Goal: Transaction & Acquisition: Subscribe to service/newsletter

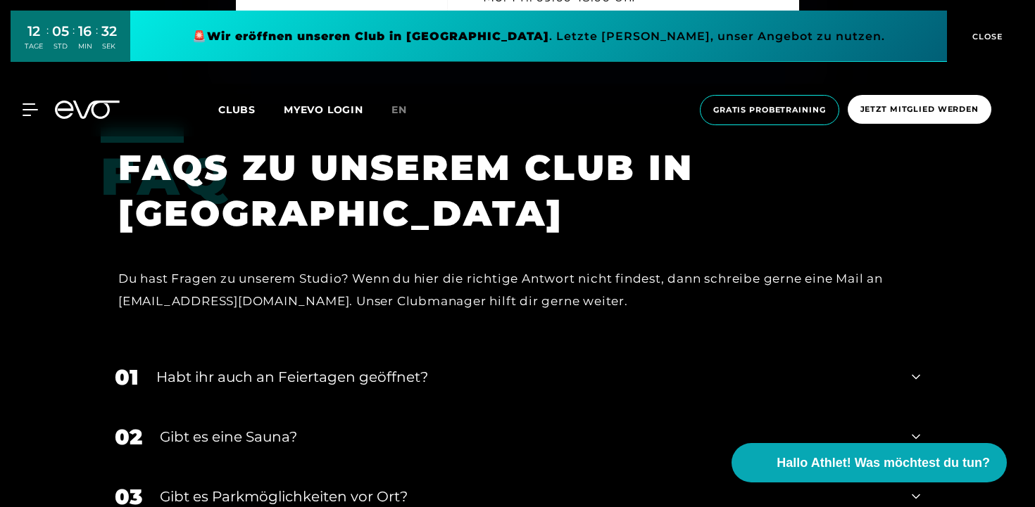
scroll to position [4351, 0]
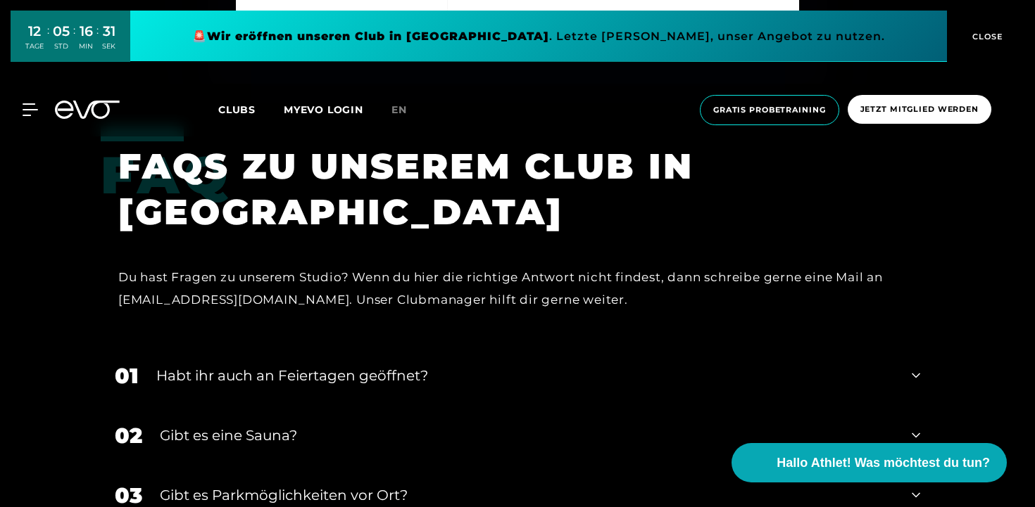
click at [304, 365] on div "Habt ihr auch an Feiertagen geöffnet?" at bounding box center [525, 375] width 738 height 21
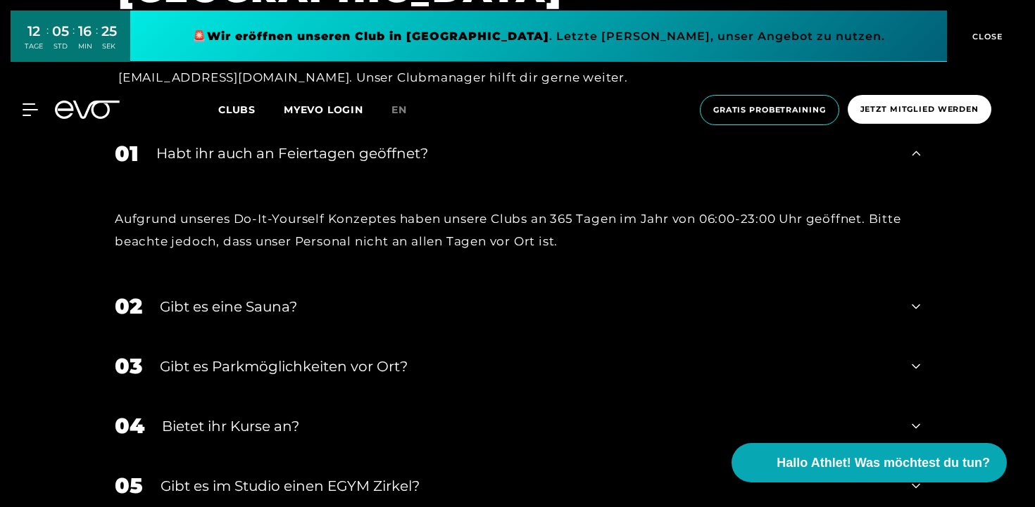
scroll to position [4575, 0]
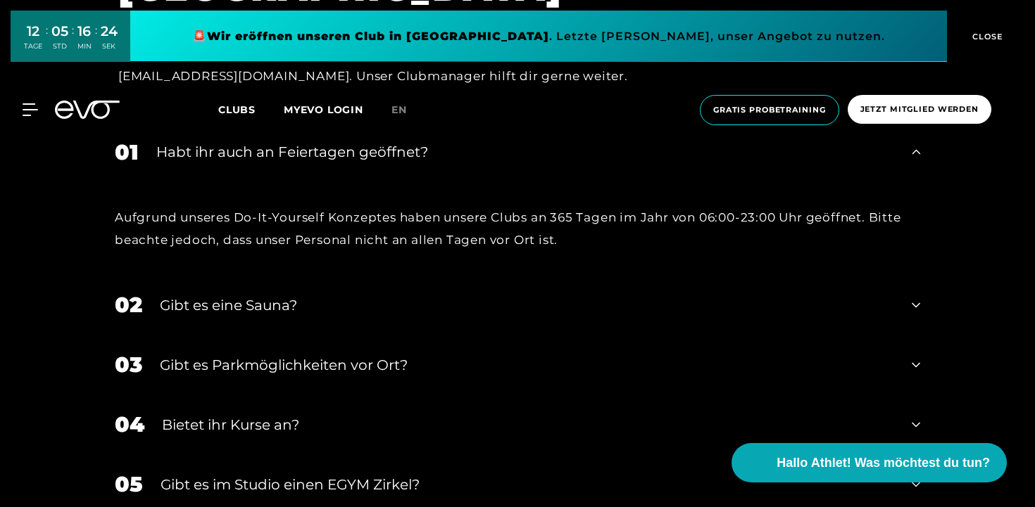
click at [288, 295] on div "Gibt es eine Sauna?" at bounding box center [527, 305] width 734 height 21
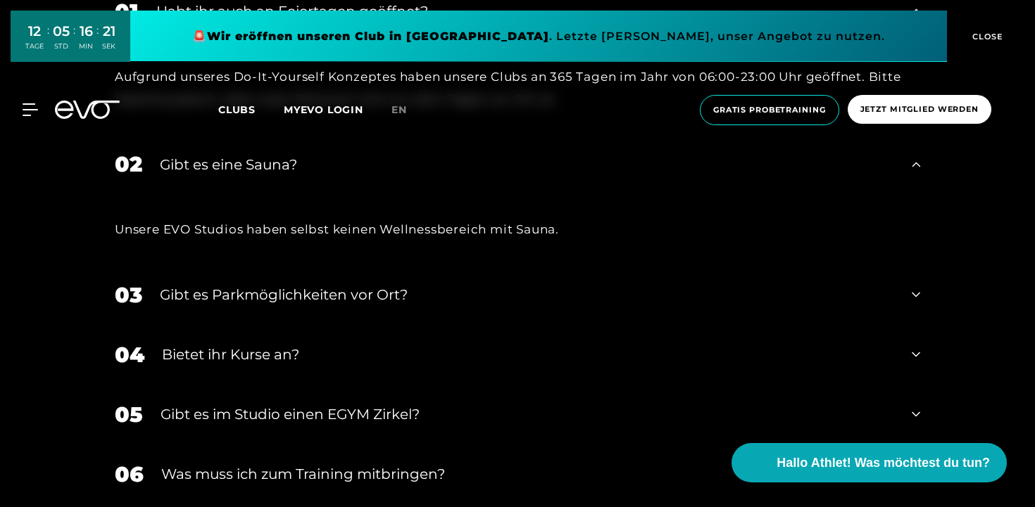
scroll to position [4717, 0]
click at [239, 343] on div "Bietet ihr Kurse an?" at bounding box center [528, 353] width 732 height 21
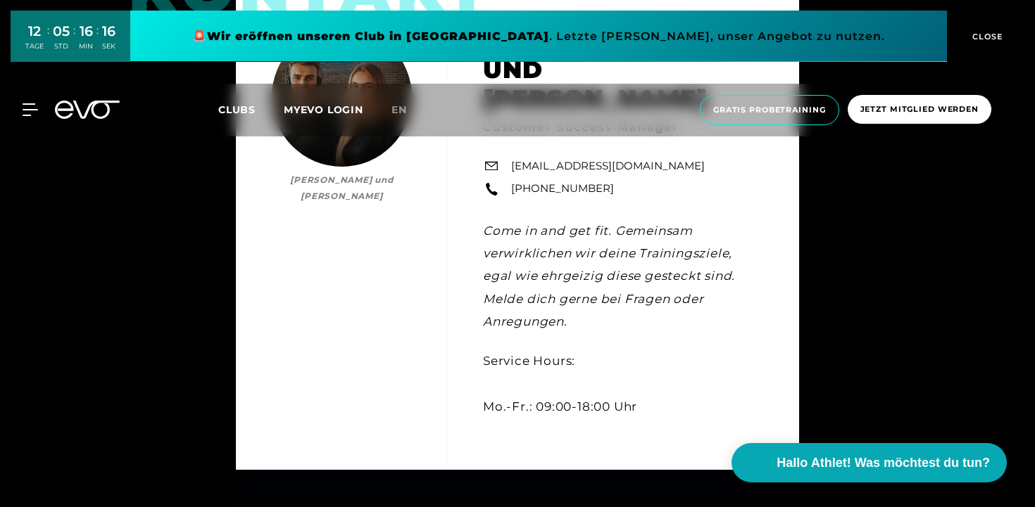
scroll to position [3879, 0]
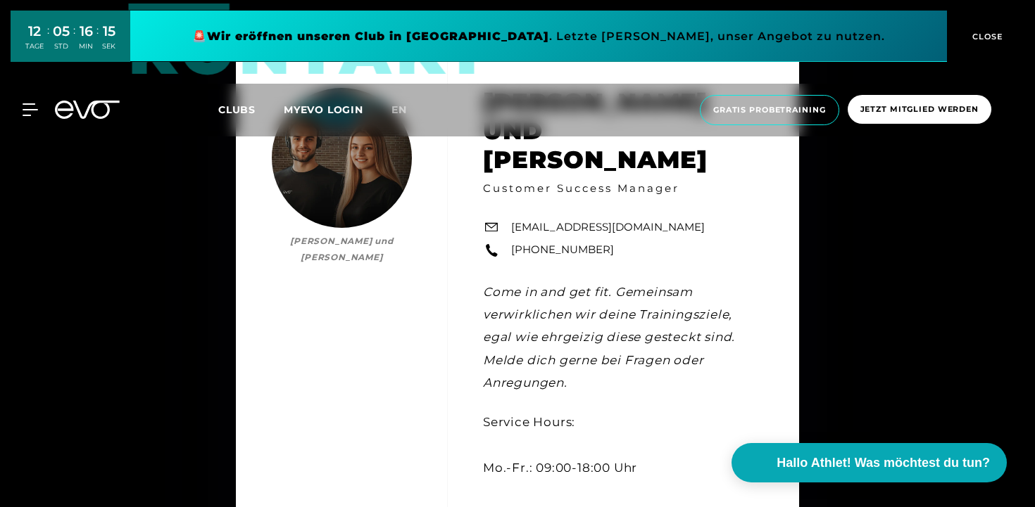
click at [983, 33] on span "CLOSE" at bounding box center [986, 36] width 34 height 13
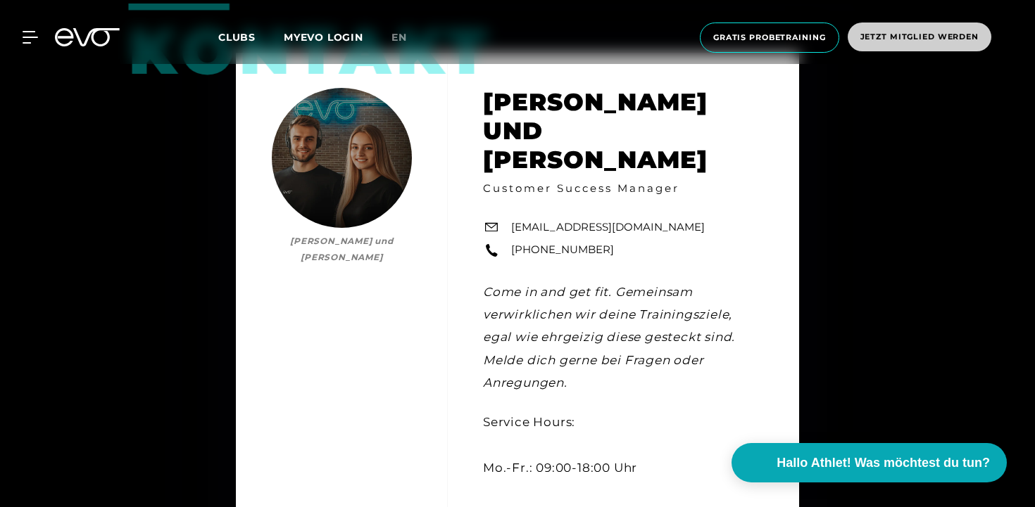
click at [900, 36] on span "Jetzt Mitglied werden" at bounding box center [919, 37] width 118 height 12
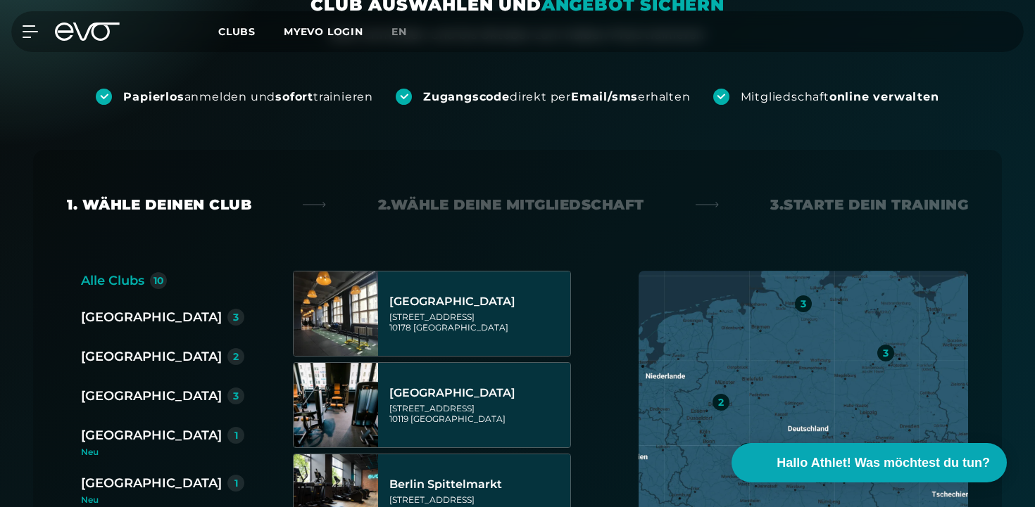
scroll to position [162, 0]
click at [117, 399] on div "[GEOGRAPHIC_DATA]" at bounding box center [151, 396] width 141 height 20
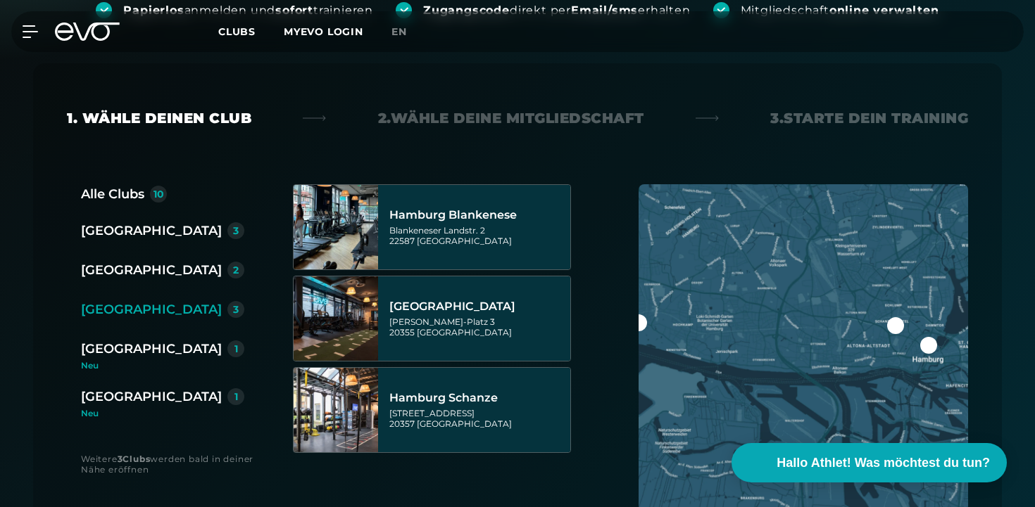
scroll to position [251, 0]
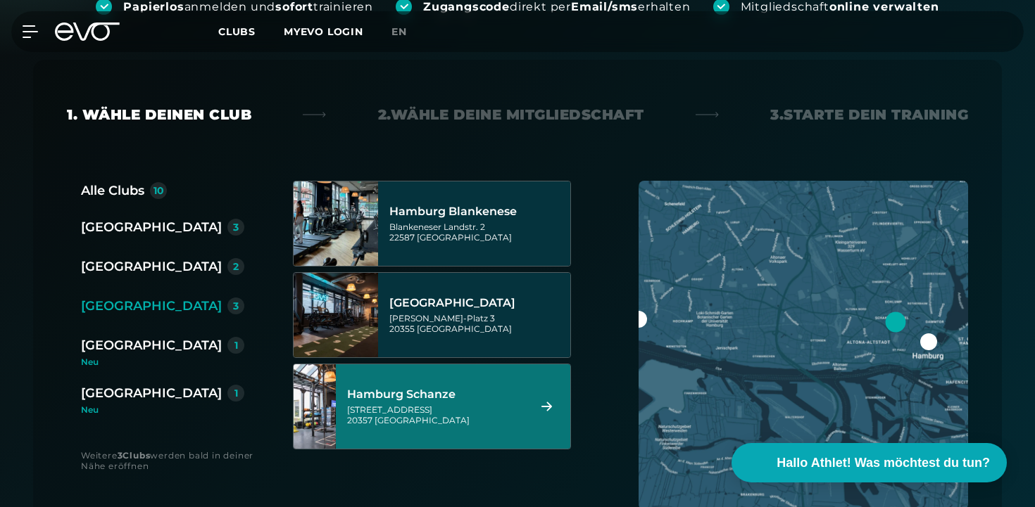
click at [446, 405] on div "[STREET_ADDRESS]" at bounding box center [435, 415] width 177 height 21
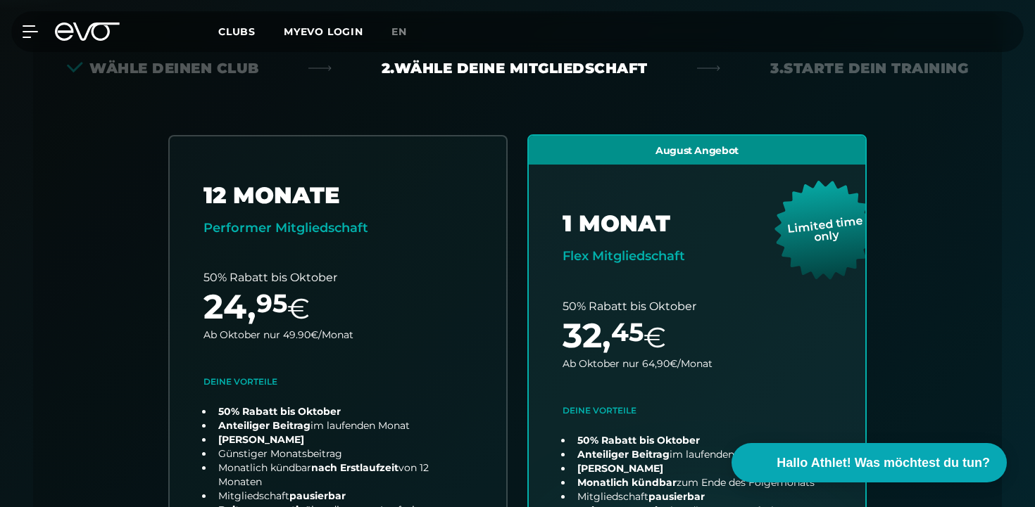
scroll to position [489, 0]
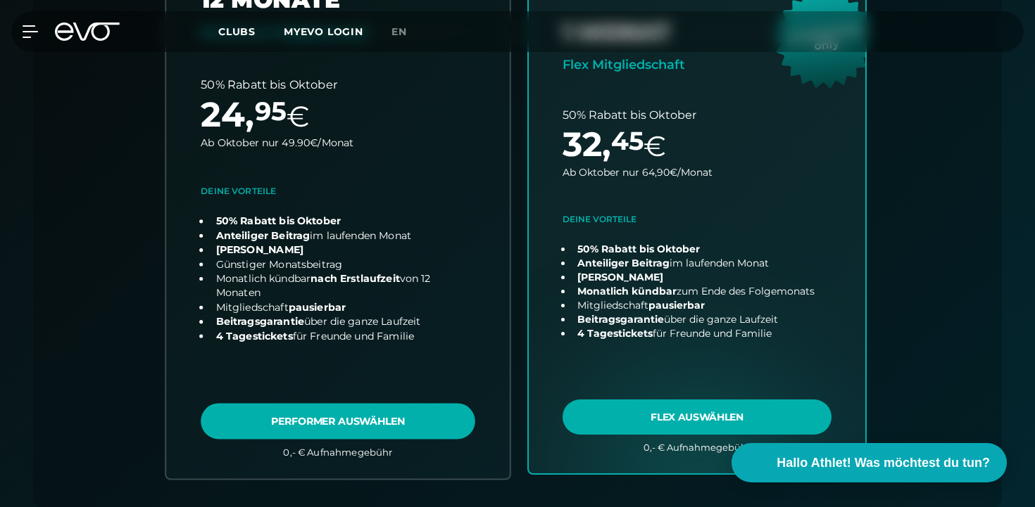
click at [320, 307] on link "choose plan" at bounding box center [337, 208] width 343 height 539
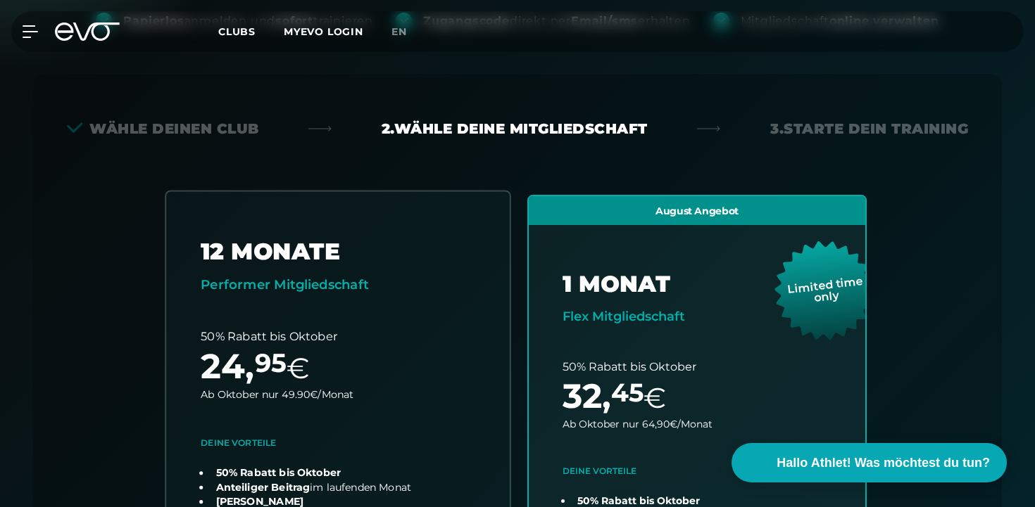
scroll to position [0, 0]
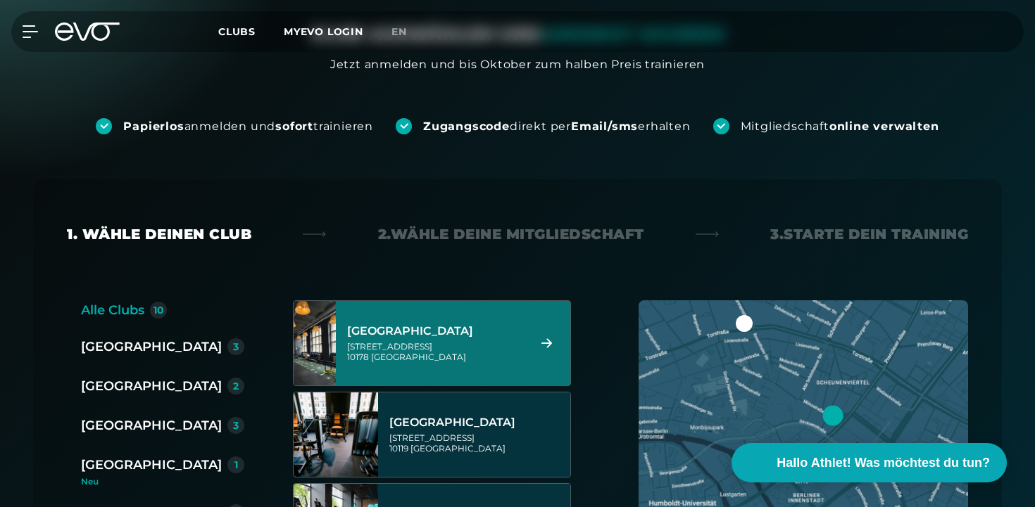
scroll to position [131, 0]
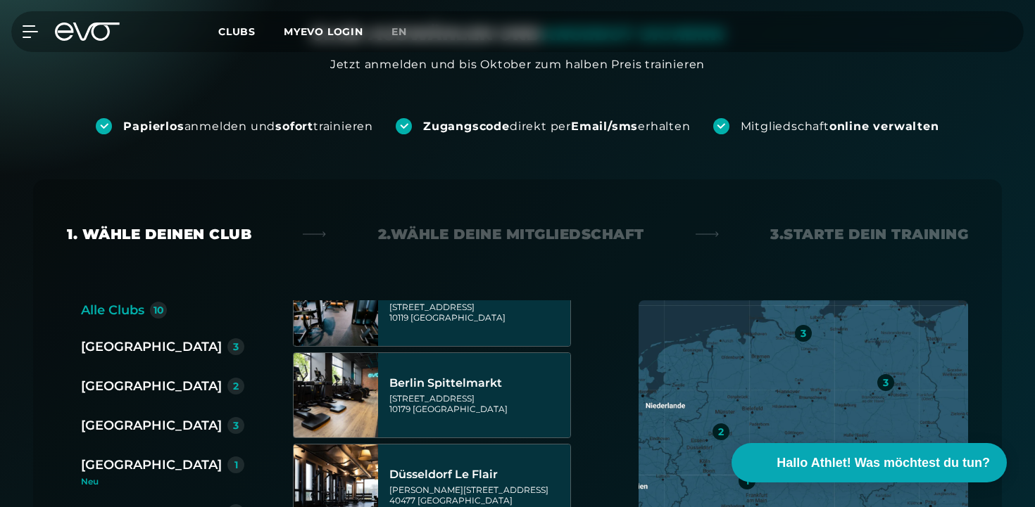
click at [105, 421] on div "[GEOGRAPHIC_DATA]" at bounding box center [151, 426] width 141 height 20
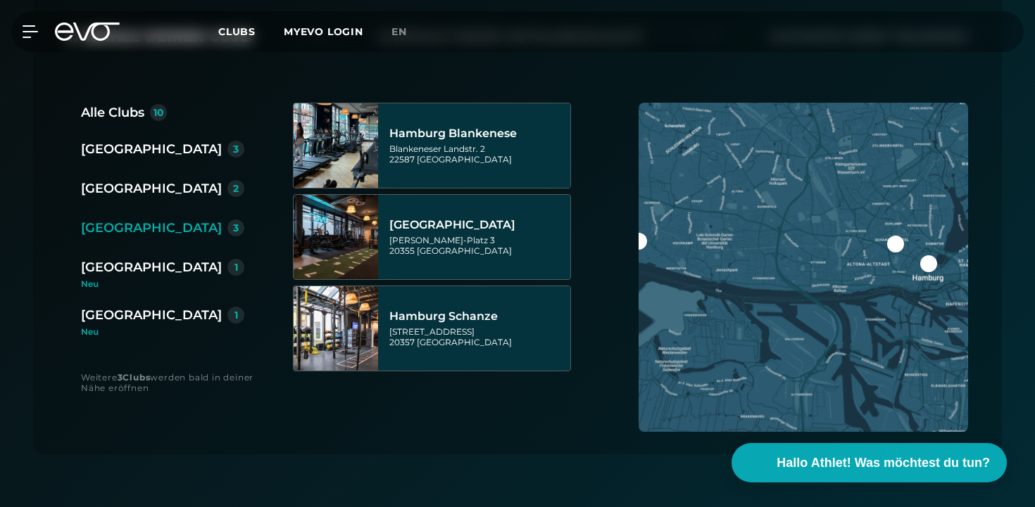
scroll to position [332, 0]
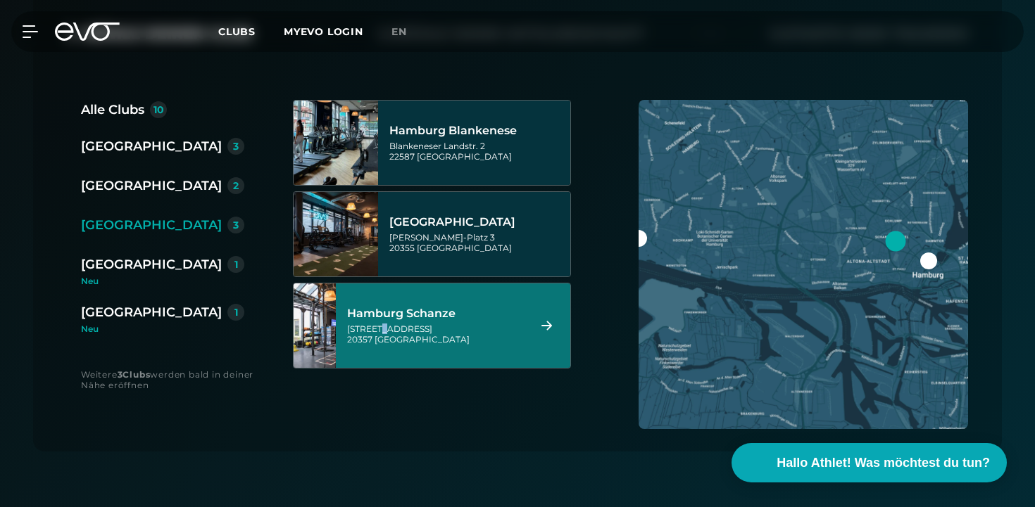
click at [409, 330] on div "[STREET_ADDRESS]" at bounding box center [435, 334] width 177 height 21
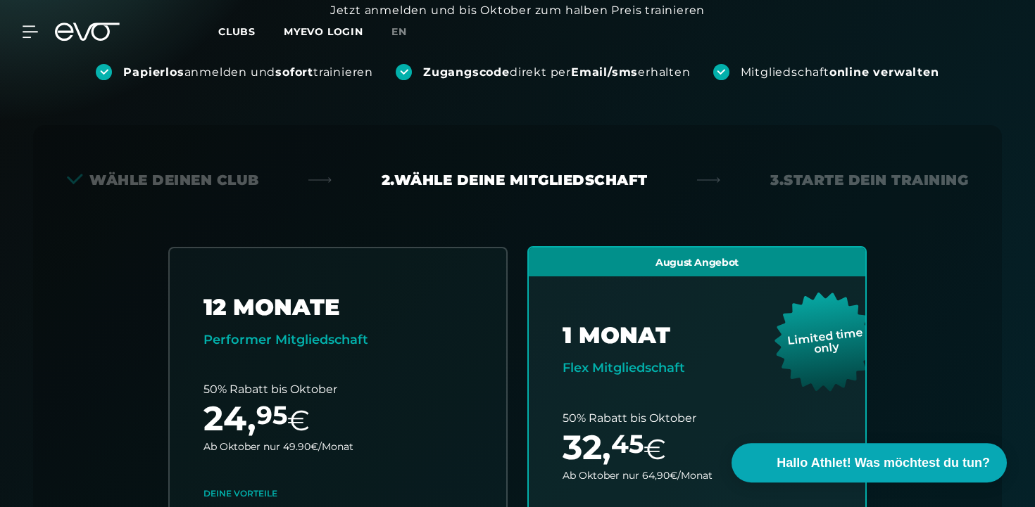
scroll to position [0, 0]
